Goal: Task Accomplishment & Management: Manage account settings

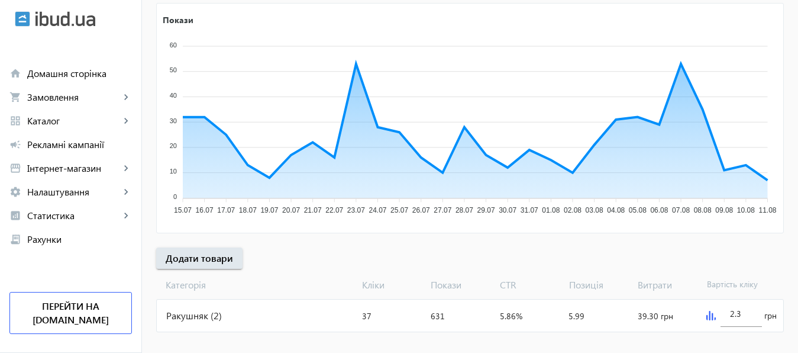
scroll to position [205, 0]
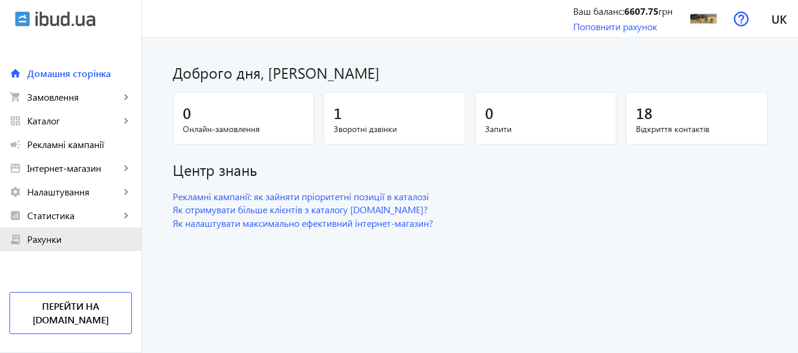
click at [44, 240] on span "Рахунки" at bounding box center [79, 239] width 105 height 12
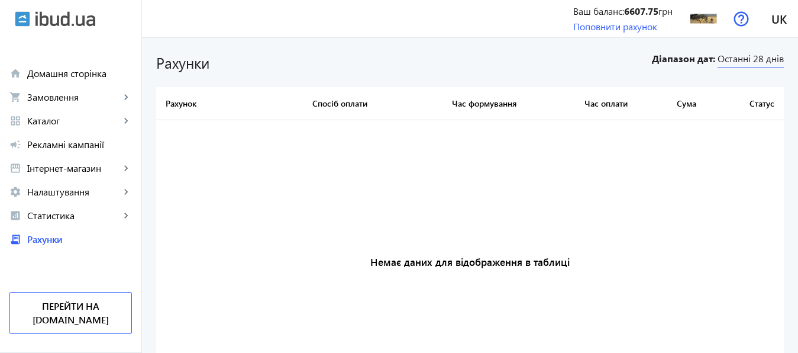
click at [752, 61] on span "Останні 28 днів" at bounding box center [751, 60] width 66 height 16
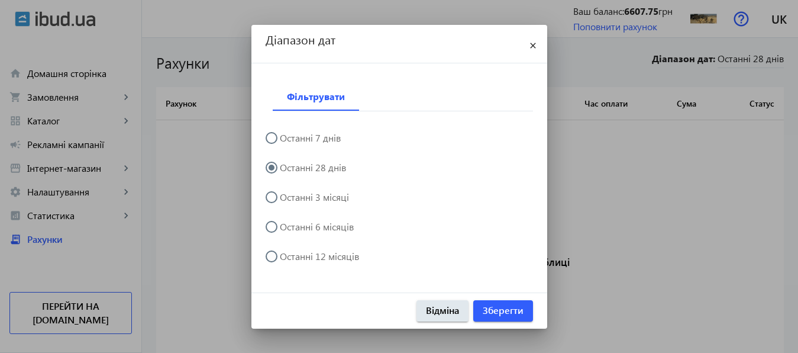
click at [272, 254] on input "Останні 12 місяців" at bounding box center [278, 262] width 24 height 24
radio input "true"
click at [499, 313] on span "Зберегти" at bounding box center [503, 310] width 41 height 13
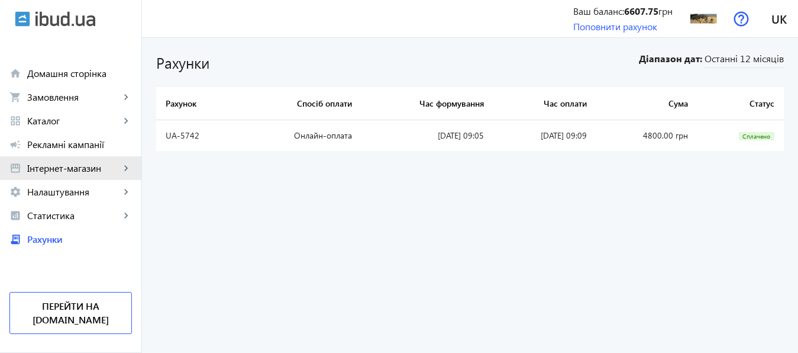
click at [58, 169] on span "Інтернет-магазин" at bounding box center [73, 168] width 93 height 12
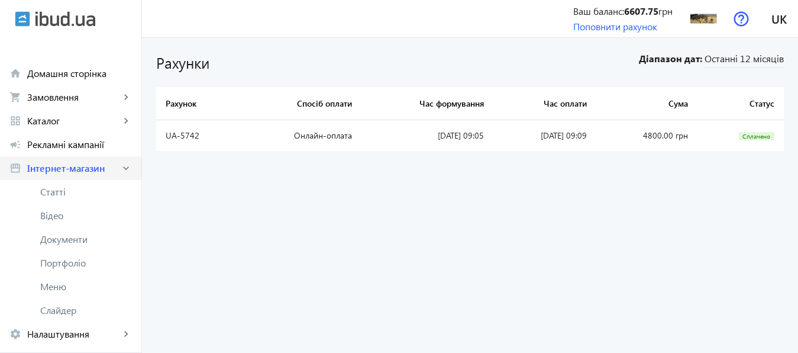
click at [58, 169] on span "Інтернет-магазин" at bounding box center [73, 168] width 93 height 12
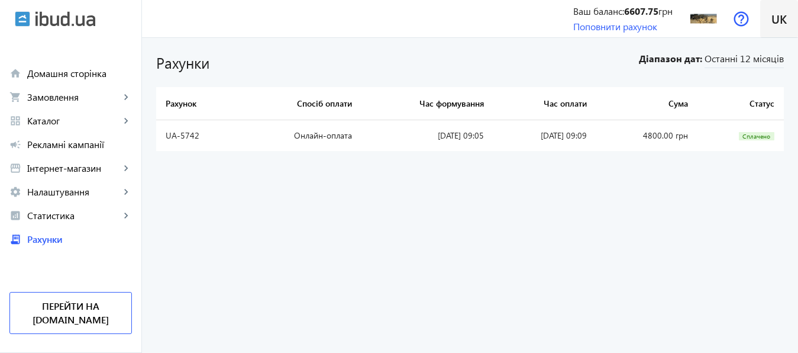
click at [780, 17] on span "uk" at bounding box center [779, 18] width 15 height 15
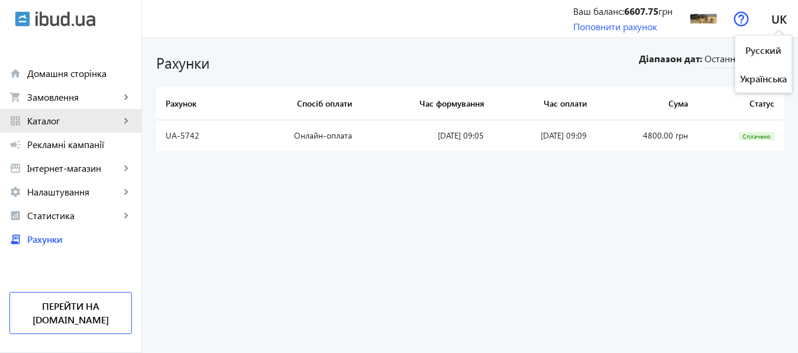
click at [47, 122] on span "Каталог" at bounding box center [73, 121] width 93 height 12
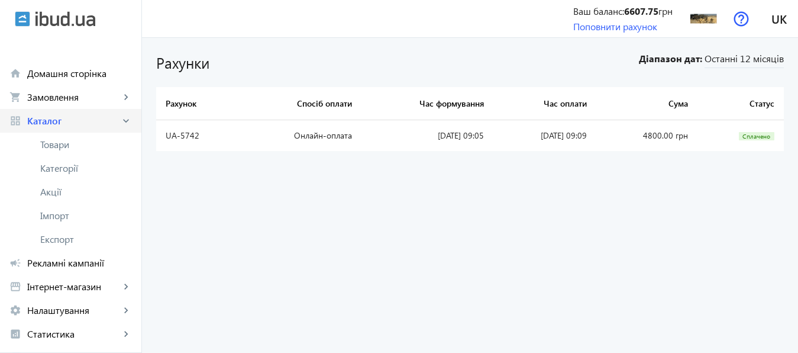
click at [47, 122] on span "Каталог" at bounding box center [73, 121] width 93 height 12
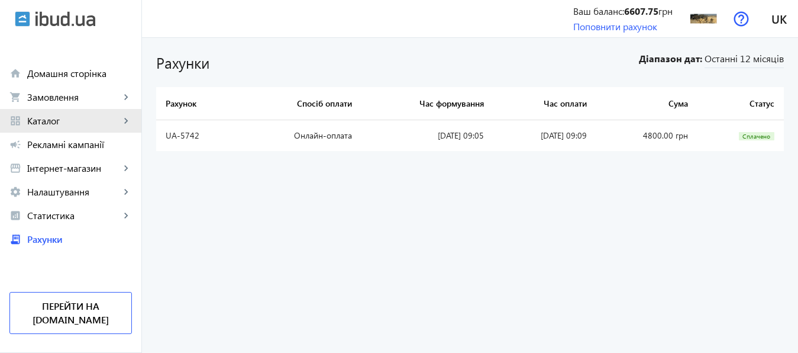
click at [47, 122] on span "Каталог" at bounding box center [73, 121] width 93 height 12
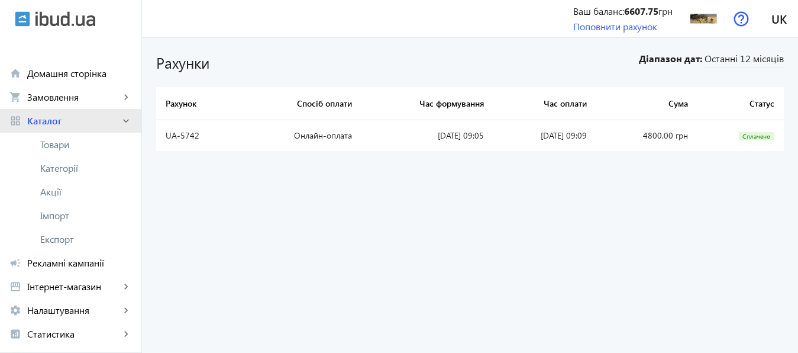
click at [50, 122] on span "Каталог" at bounding box center [73, 121] width 93 height 12
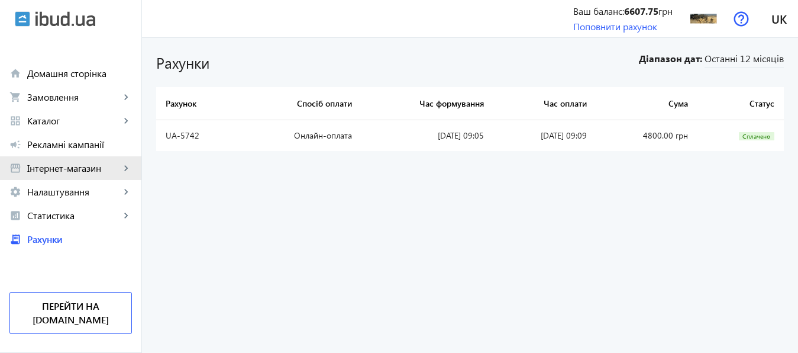
click at [59, 169] on span "Інтернет-магазин" at bounding box center [73, 168] width 93 height 12
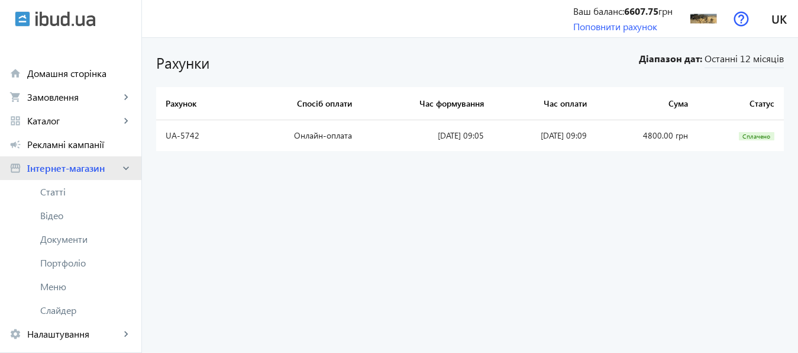
click at [59, 169] on span "Інтернет-магазин" at bounding box center [73, 168] width 93 height 12
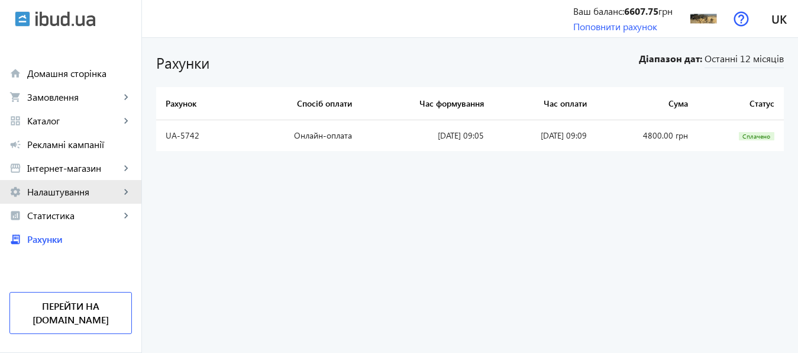
click at [58, 189] on span "Налаштування" at bounding box center [73, 192] width 93 height 12
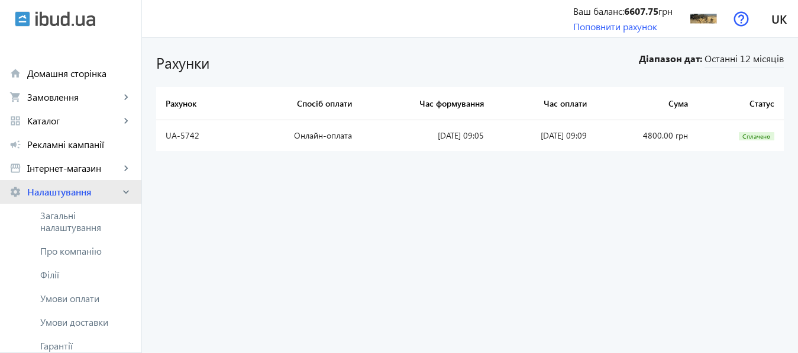
click at [58, 189] on span "Налаштування" at bounding box center [73, 192] width 93 height 12
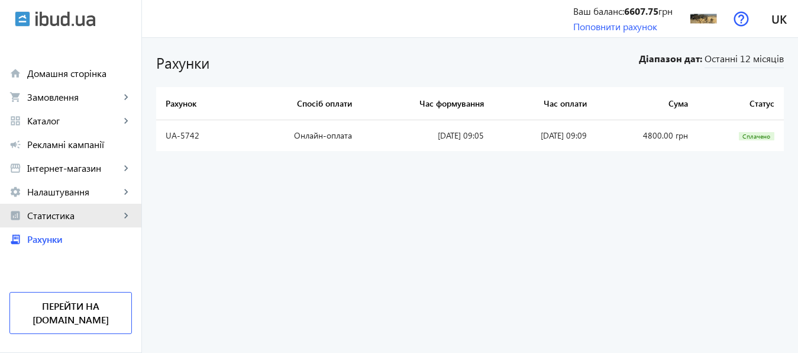
click at [59, 211] on span "Статистика" at bounding box center [73, 215] width 93 height 12
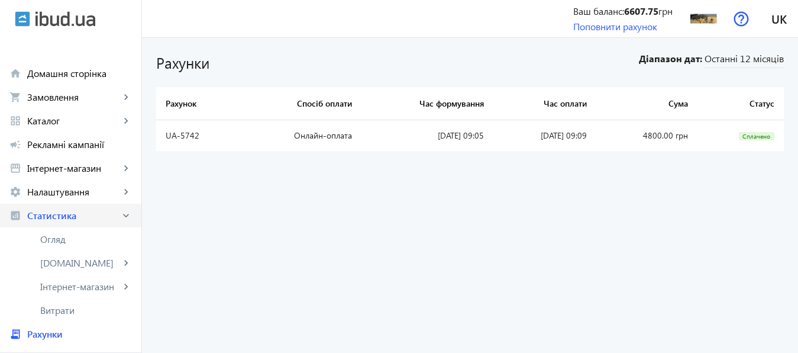
click at [59, 211] on span "Статистика" at bounding box center [73, 215] width 93 height 12
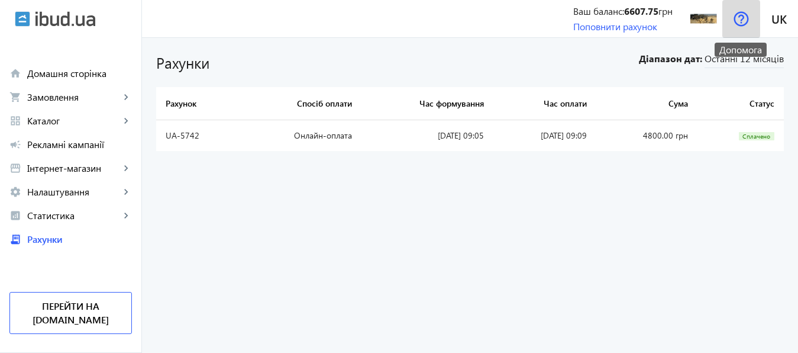
click at [740, 15] on img at bounding box center [741, 18] width 15 height 15
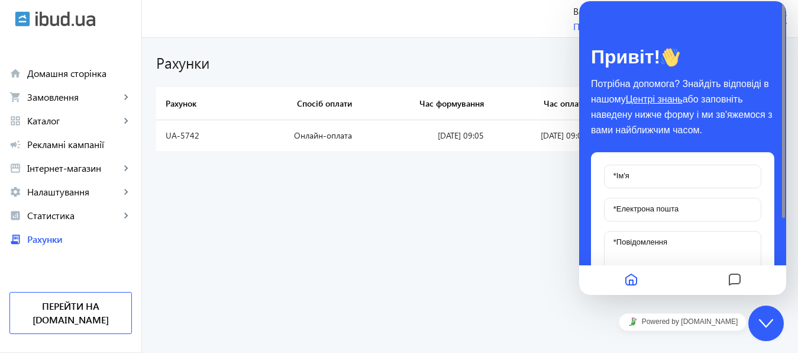
click at [482, 17] on div "menu Ваш баланс: 6607.75 грн Поповнити рахунок ОДЕСЬКИЙ КАР`ЄР РАКУШНЯКА ЮЖНИЙ …" at bounding box center [470, 18] width 656 height 37
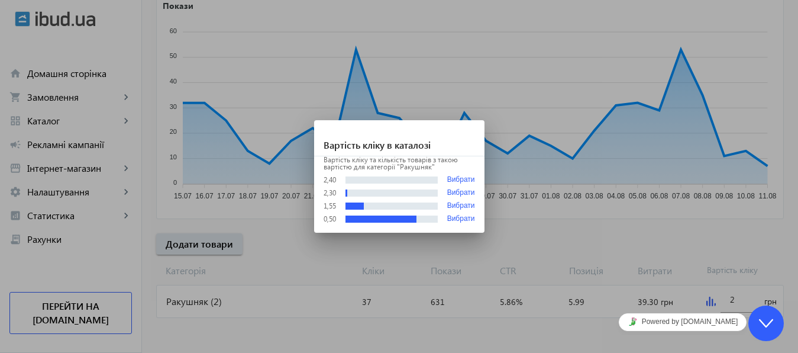
click at [709, 301] on div at bounding box center [399, 176] width 798 height 353
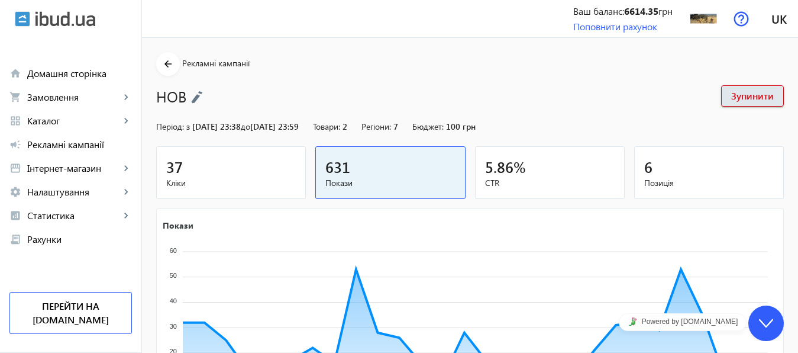
scroll to position [220, 0]
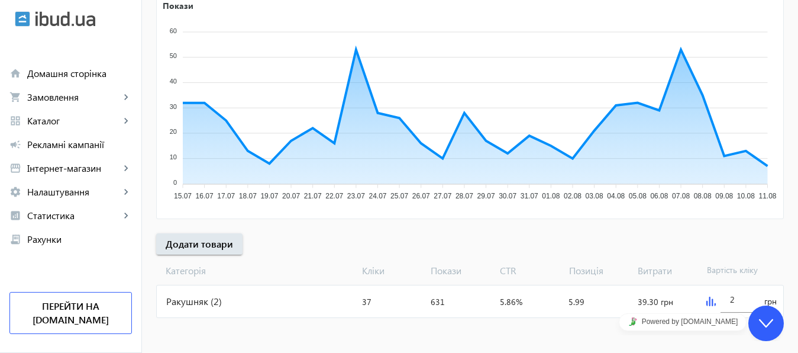
click at [709, 301] on img at bounding box center [710, 300] width 9 height 9
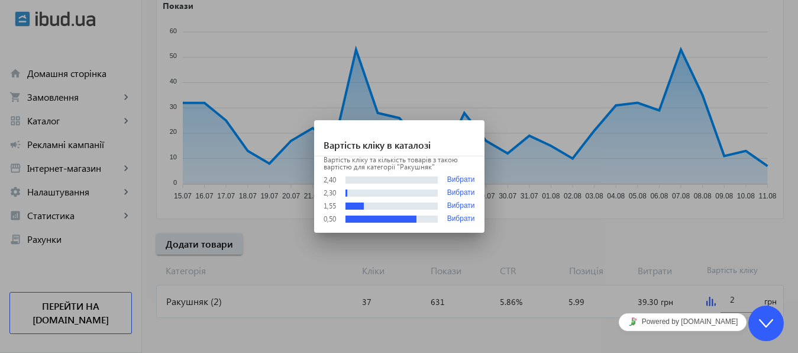
scroll to position [0, 0]
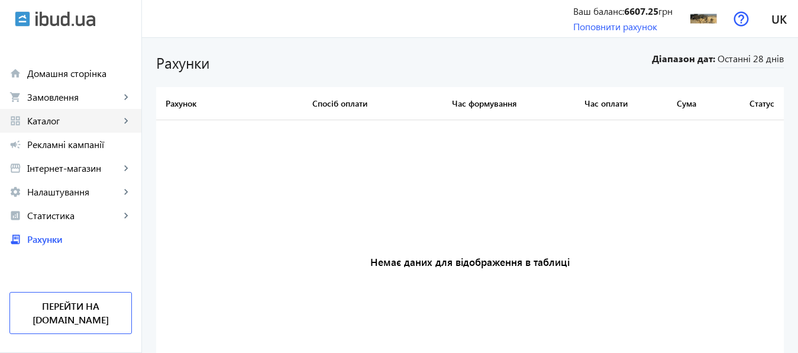
click at [38, 120] on span "Каталог" at bounding box center [73, 121] width 93 height 12
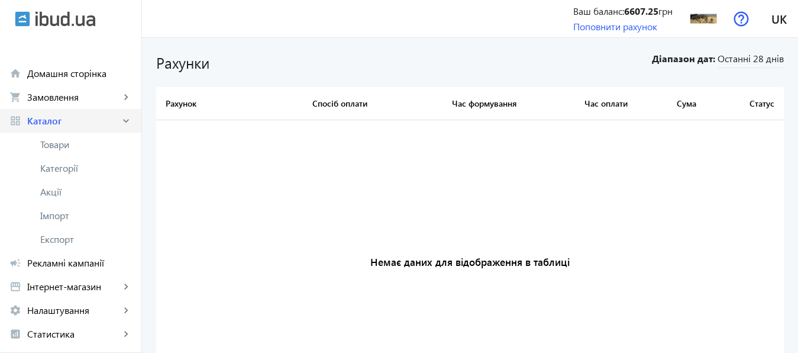
click at [38, 120] on span "Каталог" at bounding box center [73, 121] width 93 height 12
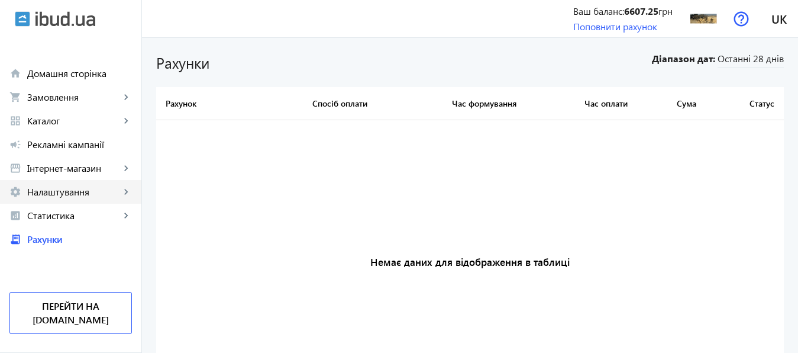
click at [47, 196] on span "Налаштування" at bounding box center [73, 192] width 93 height 12
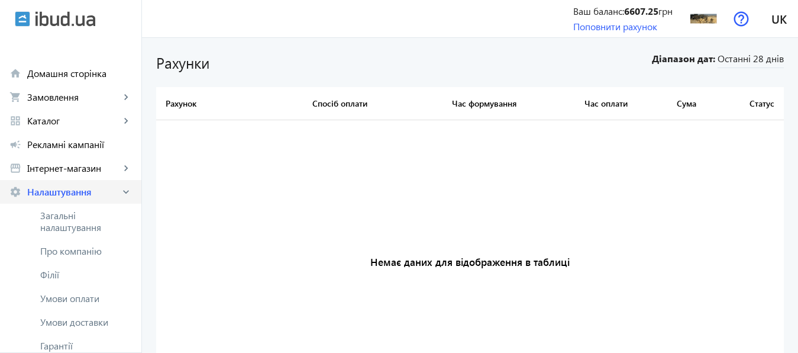
click at [47, 196] on span "Налаштування" at bounding box center [73, 192] width 93 height 12
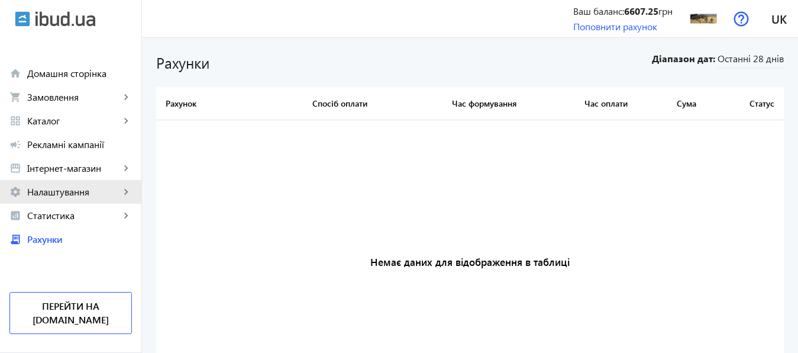
click at [47, 197] on span "Налаштування" at bounding box center [73, 192] width 93 height 12
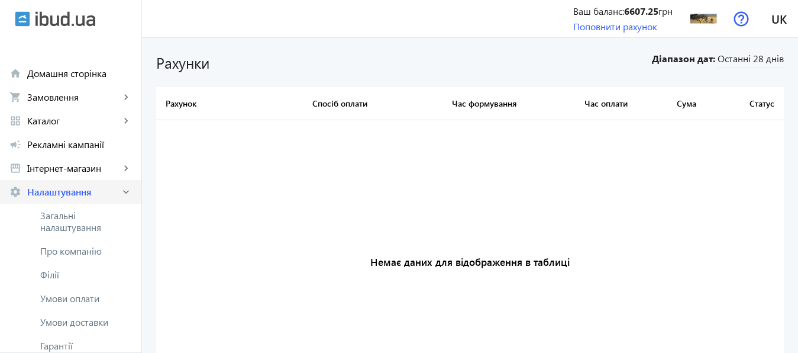
click at [47, 197] on span "Налаштування" at bounding box center [73, 192] width 93 height 12
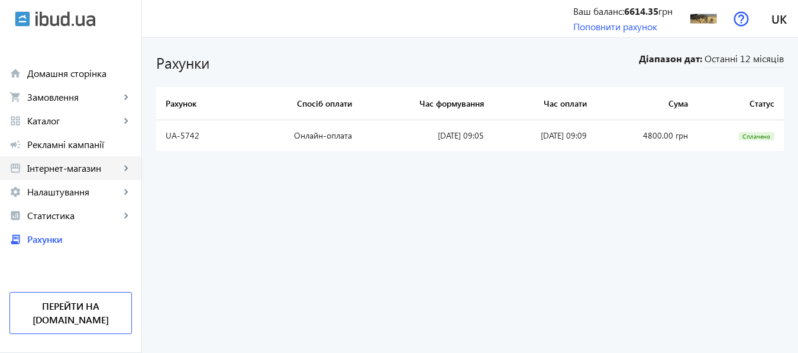
click at [69, 166] on span "Інтернет-магазин" at bounding box center [73, 168] width 93 height 12
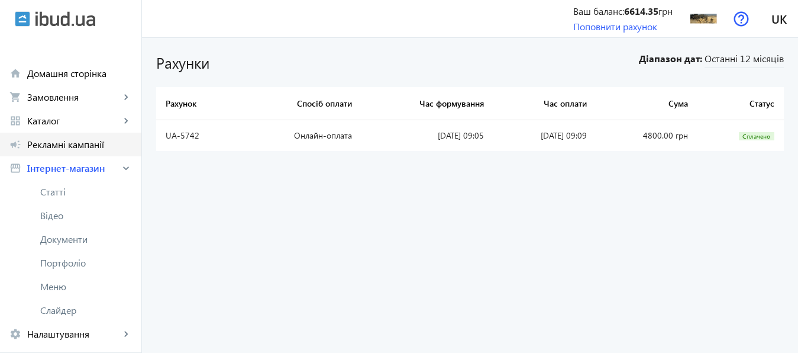
click at [53, 143] on span "Рекламні кампанії" at bounding box center [79, 144] width 105 height 12
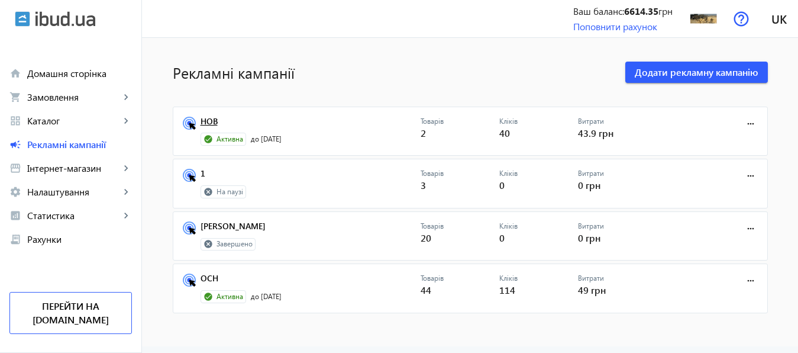
click at [207, 121] on link "НОВ" at bounding box center [311, 125] width 220 height 17
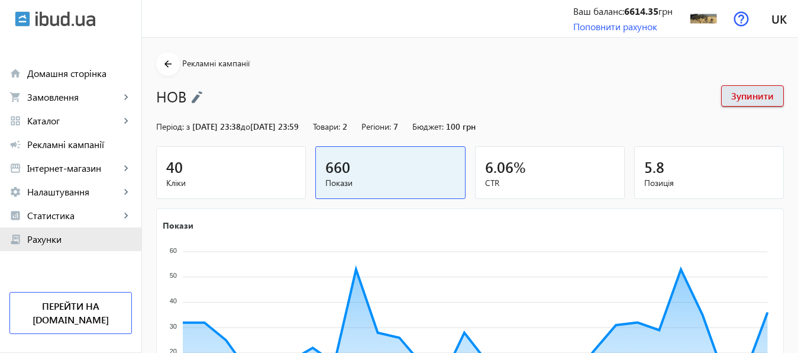
click at [53, 235] on span "Рахунки" at bounding box center [79, 239] width 105 height 12
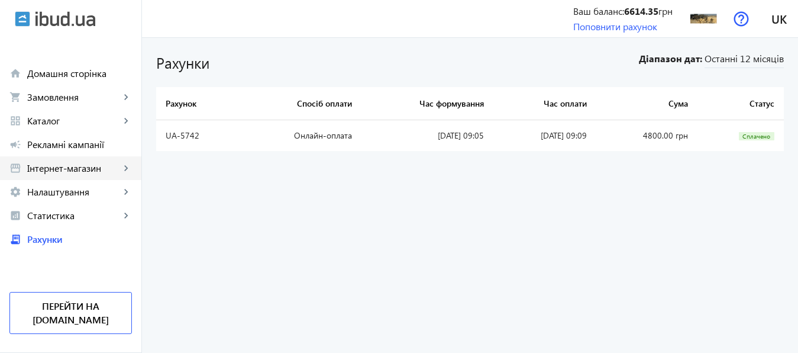
click at [55, 166] on span "Інтернет-магазин" at bounding box center [73, 168] width 93 height 12
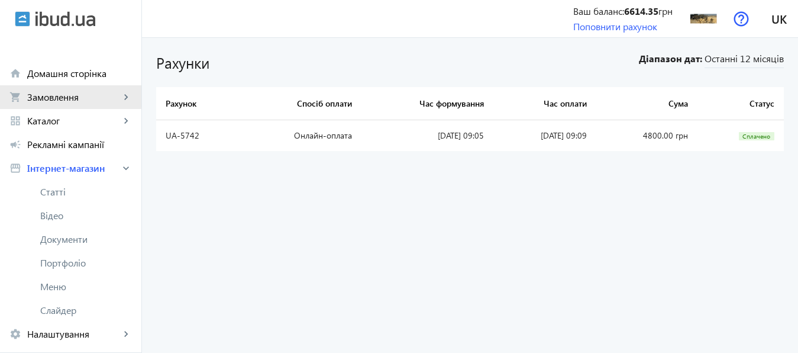
click at [49, 93] on span "Замовлення" at bounding box center [73, 97] width 93 height 12
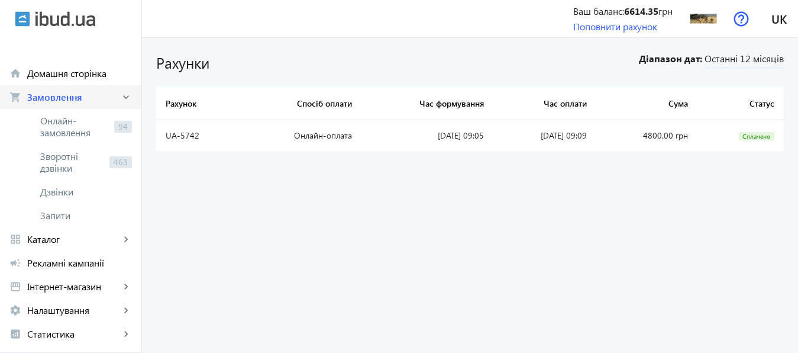
click at [49, 93] on span "Замовлення" at bounding box center [73, 97] width 93 height 12
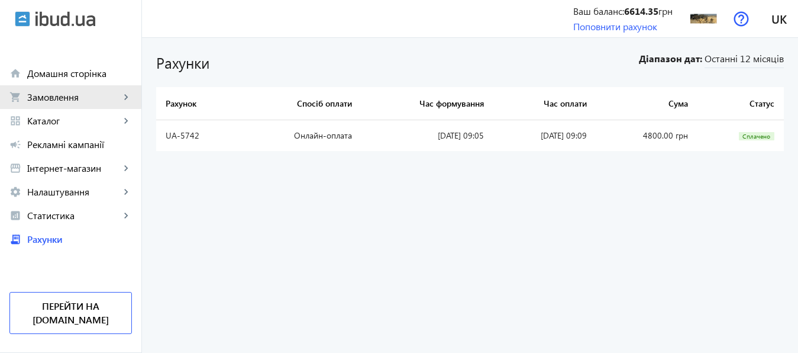
click at [49, 93] on span "Замовлення" at bounding box center [73, 97] width 93 height 12
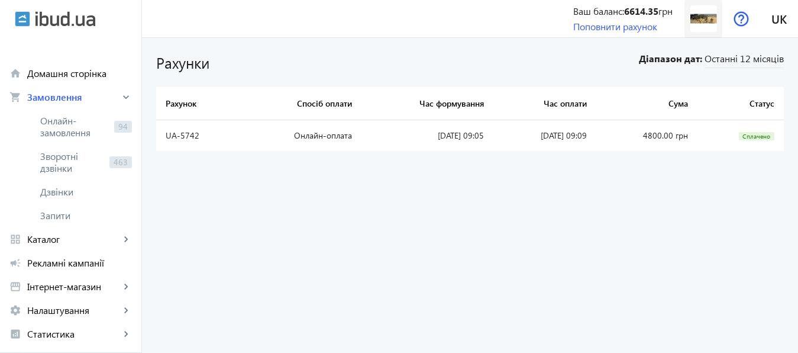
click at [697, 18] on img at bounding box center [703, 18] width 27 height 27
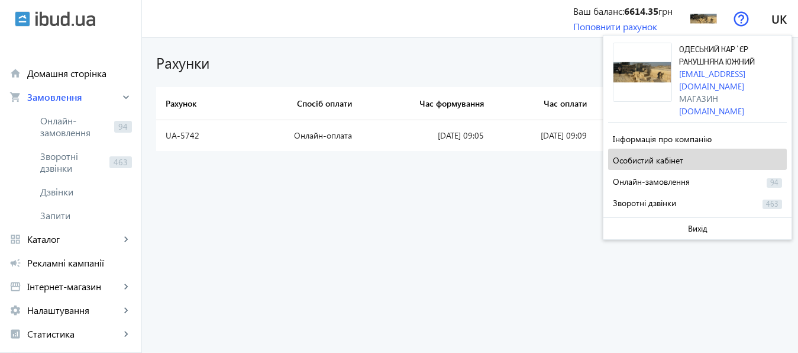
click at [673, 154] on span "Особистий кабінет" at bounding box center [648, 159] width 70 height 11
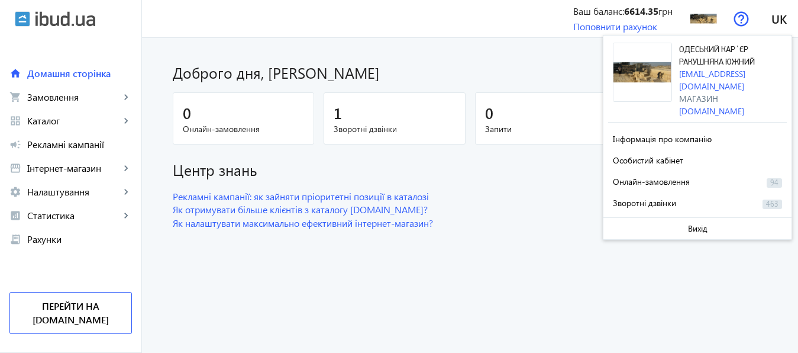
click at [553, 242] on dashboard "Доброго дня, Александр 0 Онлайн-замовлення 1 Зворотні дзвінки 0 Запити 18 Відкр…" at bounding box center [470, 195] width 656 height 315
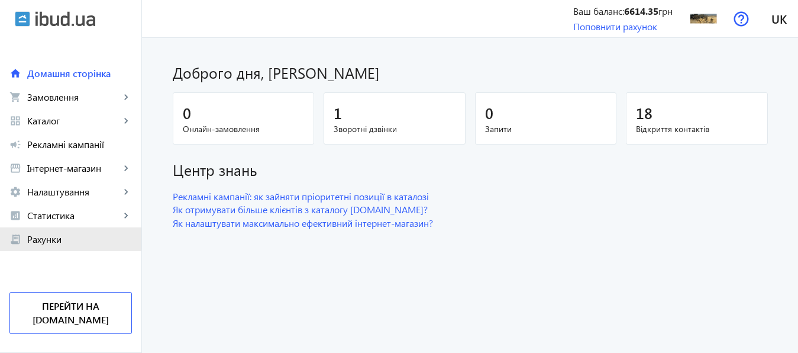
click at [44, 238] on span "Рахунки" at bounding box center [79, 239] width 105 height 12
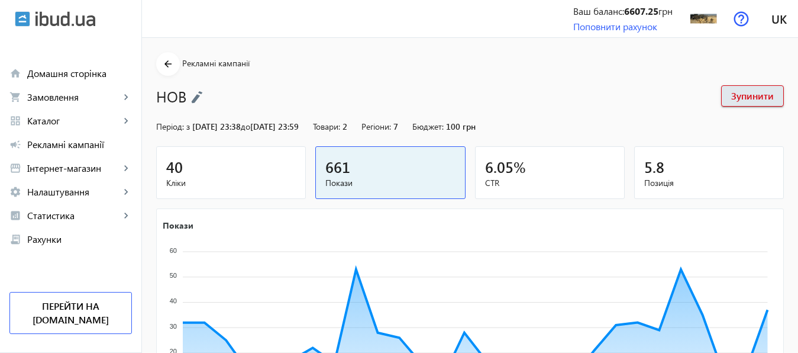
scroll to position [220, 0]
